Goal: Transaction & Acquisition: Obtain resource

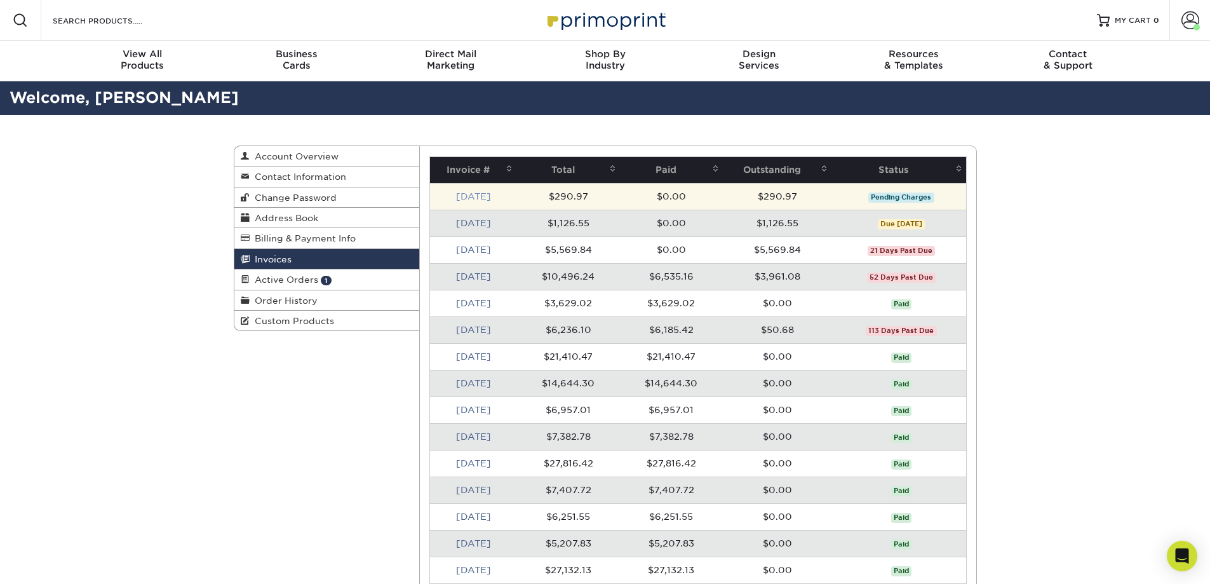
click at [480, 198] on link "[DATE]" at bounding box center [473, 196] width 35 height 10
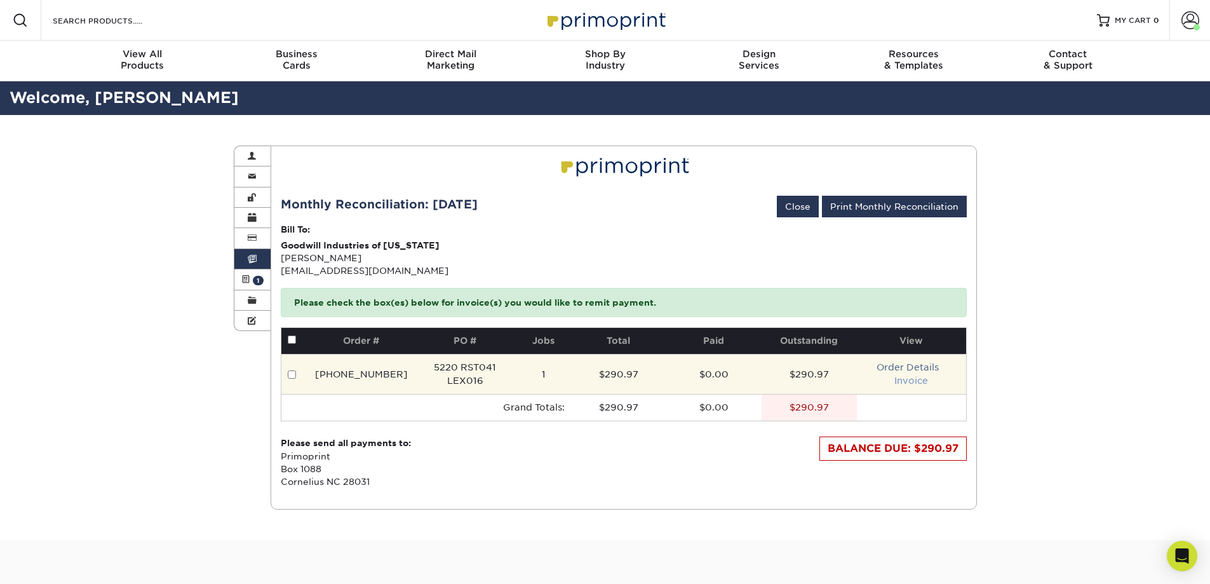
click at [920, 382] on link "Invoice" at bounding box center [911, 380] width 34 height 10
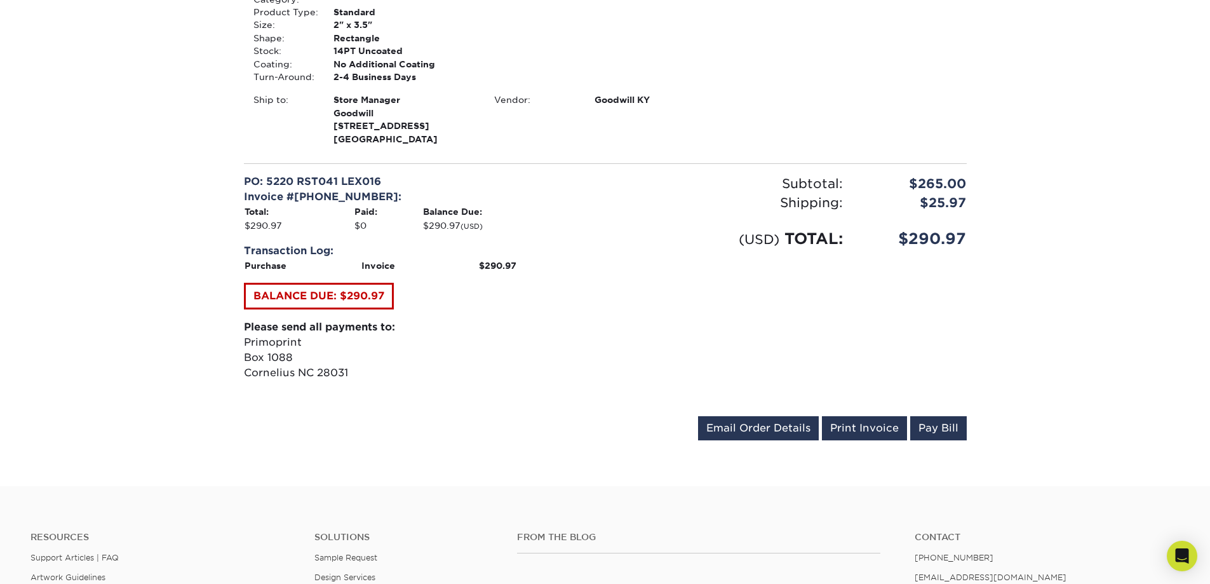
scroll to position [381, 0]
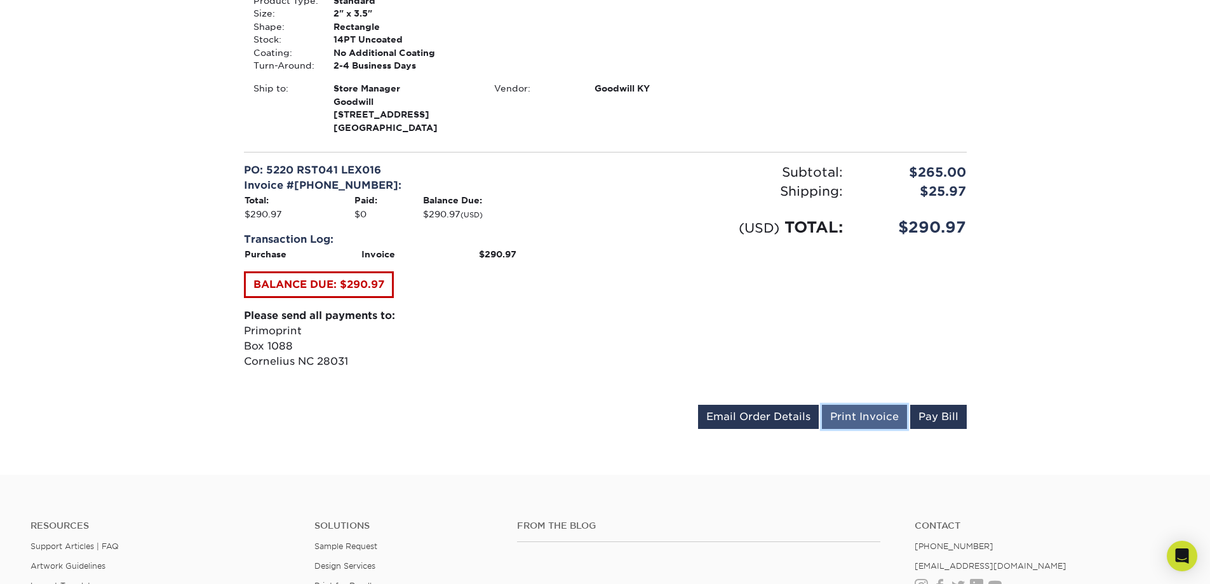
click at [877, 417] on link "Print Invoice" at bounding box center [864, 417] width 85 height 24
